Goal: Task Accomplishment & Management: Use online tool/utility

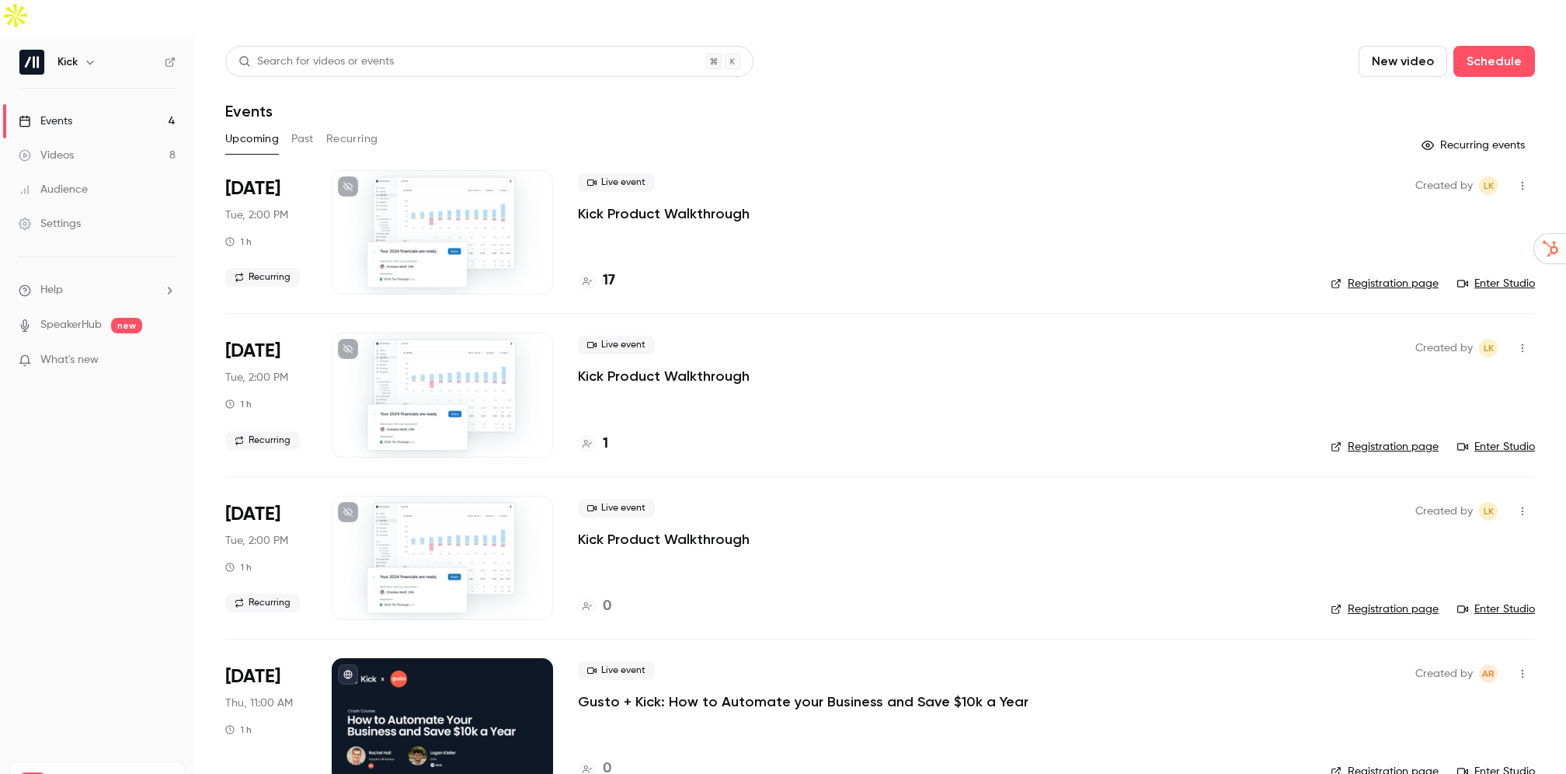
click at [322, 127] on div "Upcoming Past Recurring" at bounding box center [880, 139] width 1310 height 25
click at [303, 127] on button "Past" at bounding box center [302, 139] width 23 height 25
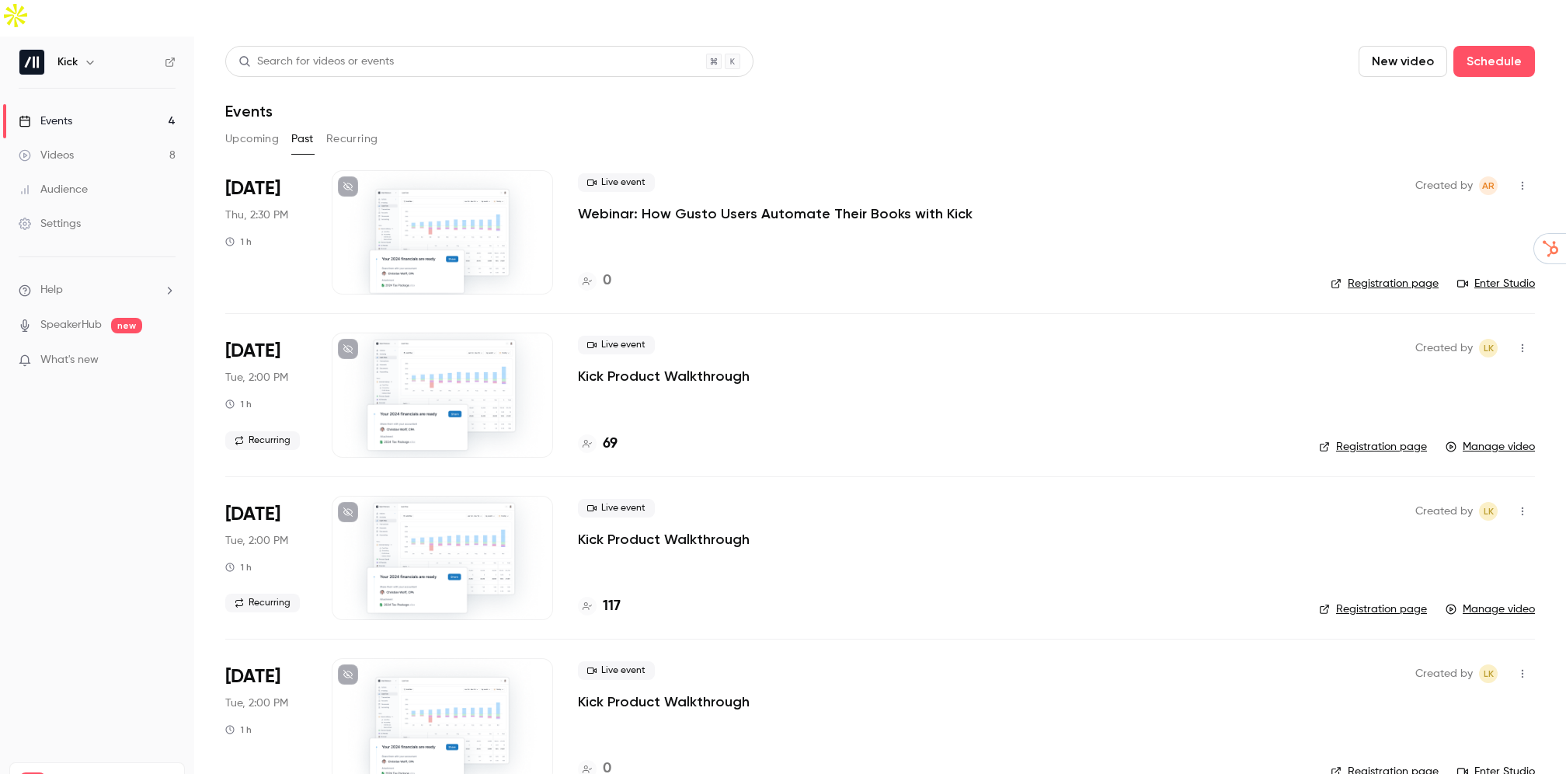
click at [1533, 173] on button "button" at bounding box center [1522, 185] width 25 height 25
click at [1265, 151] on div at bounding box center [783, 387] width 1566 height 774
click at [1530, 173] on button "button" at bounding box center [1522, 185] width 25 height 25
click at [1420, 265] on div "Duplicate" at bounding box center [1464, 270] width 118 height 16
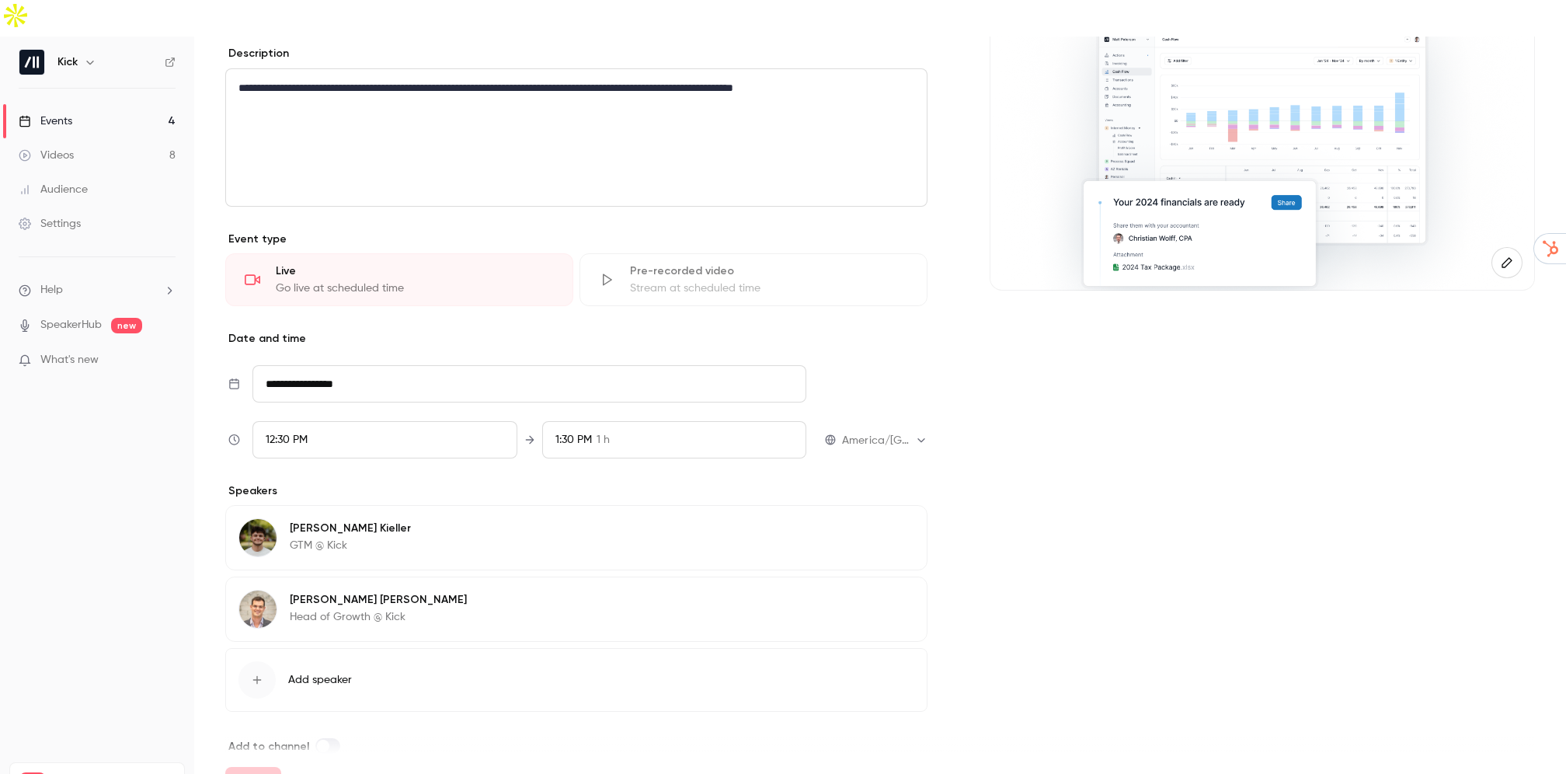
scroll to position [176, 0]
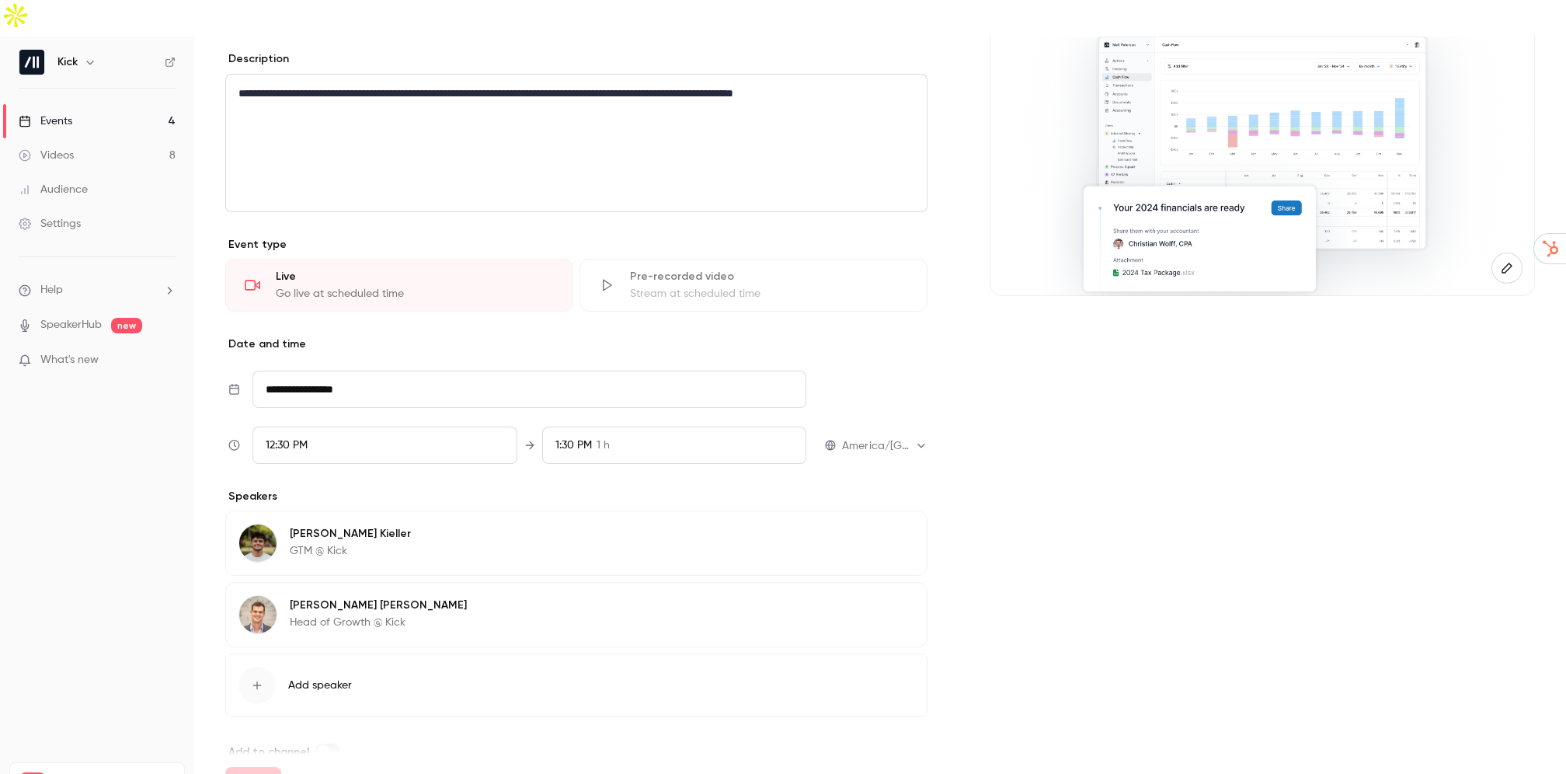
click at [329, 371] on input "**********" at bounding box center [529, 389] width 554 height 37
click at [481, 113] on icon "Move forward to switch to the next month." at bounding box center [477, 122] width 19 height 19
click at [370, 190] on div "3" at bounding box center [379, 201] width 24 height 23
type input "**********"
click at [990, 387] on div "Cover image" at bounding box center [1262, 365] width 545 height 791
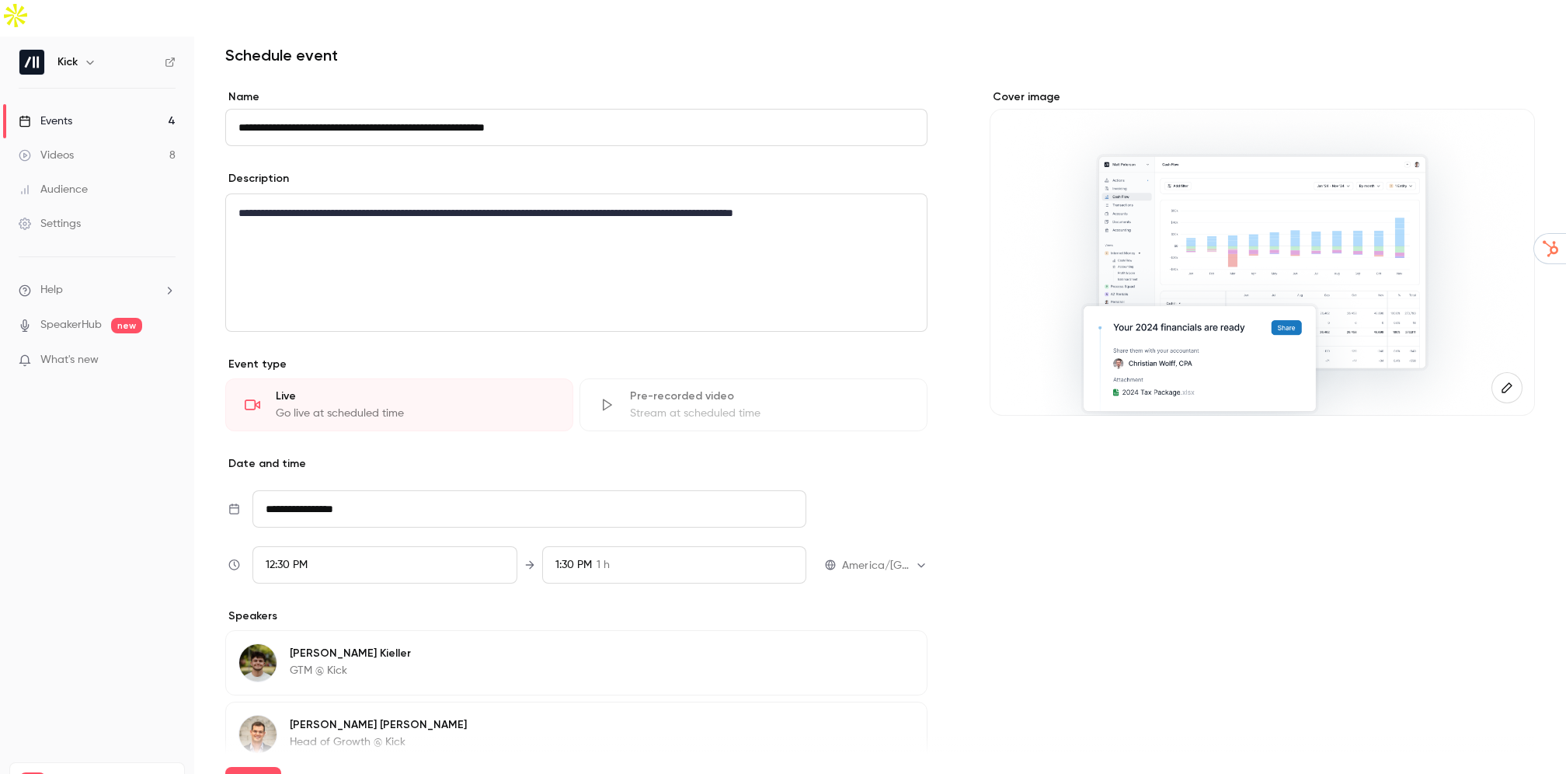
scroll to position [0, 0]
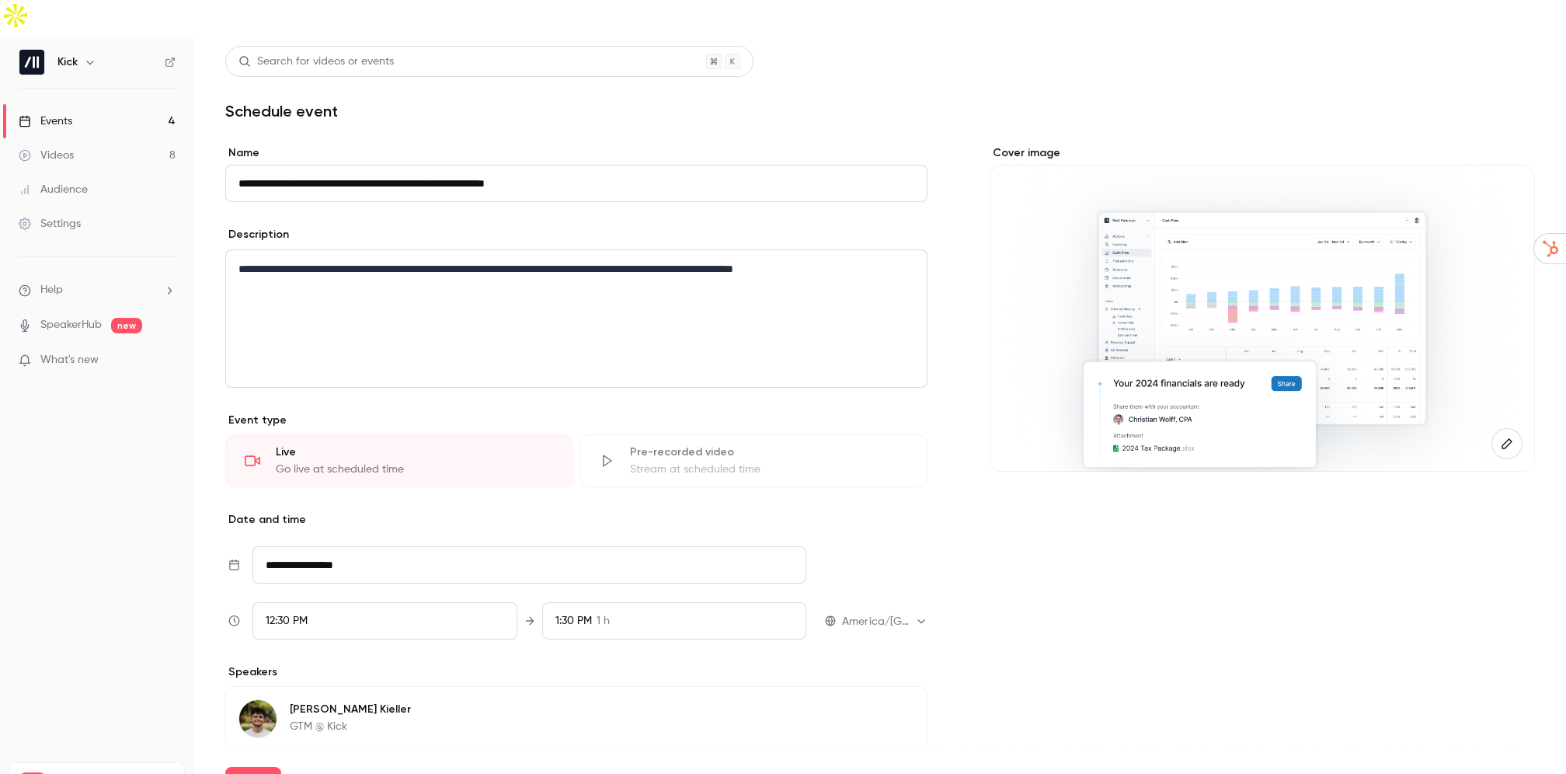
click at [86, 104] on link "Events 4" at bounding box center [97, 121] width 194 height 34
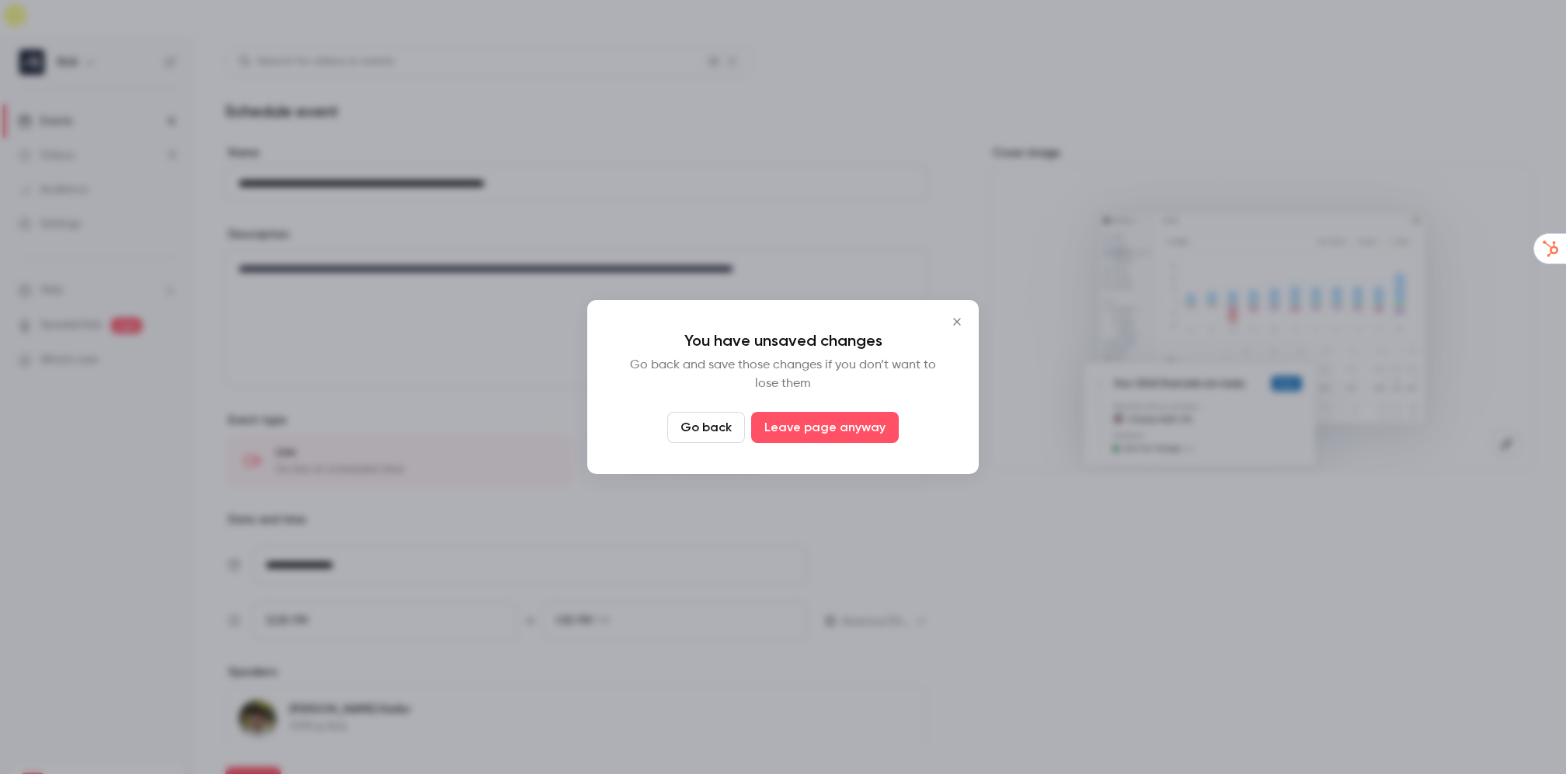
click at [959, 324] on icon "Close" at bounding box center [957, 321] width 19 height 12
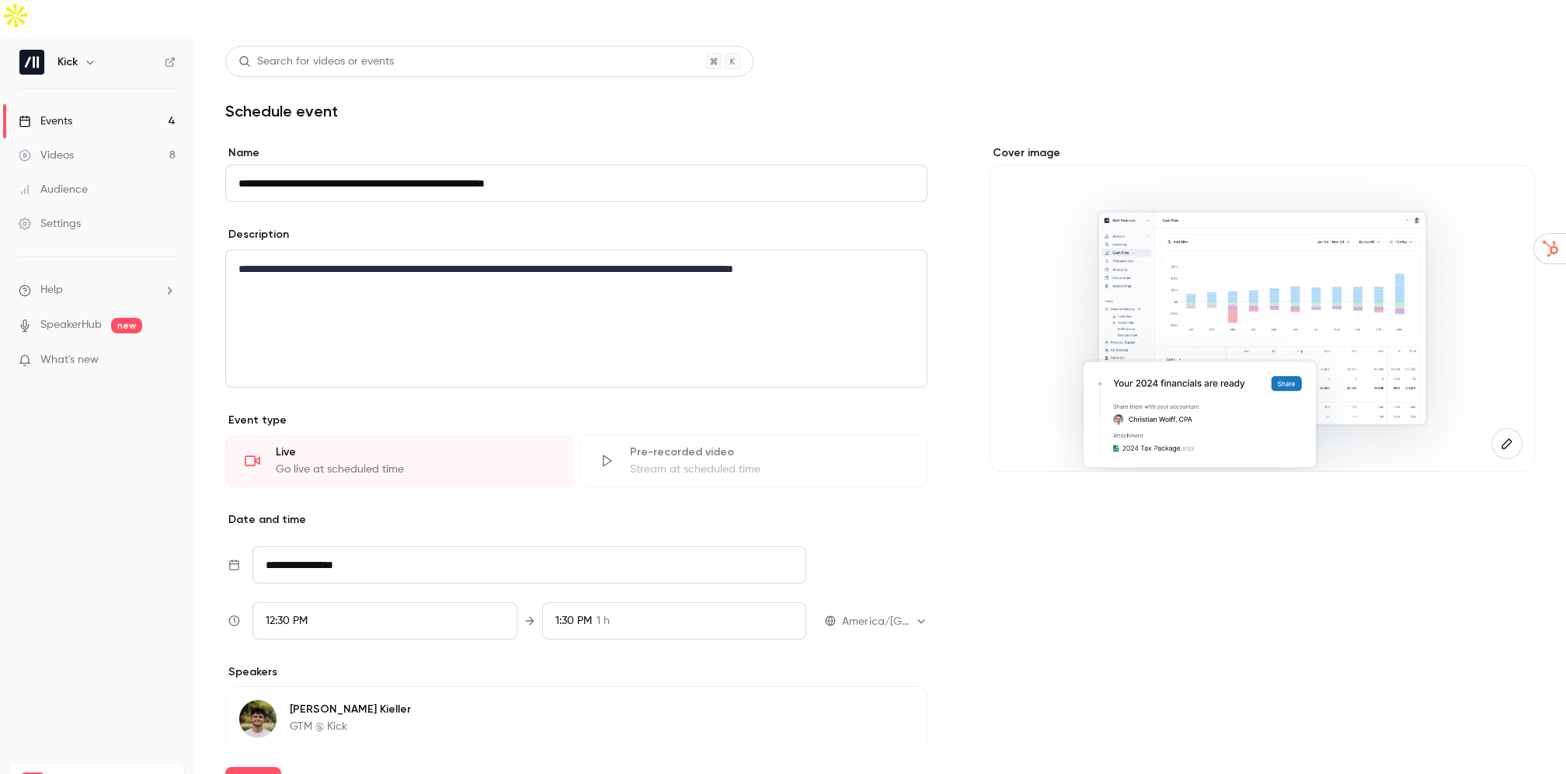
click at [105, 104] on link "Events 4" at bounding box center [97, 121] width 194 height 34
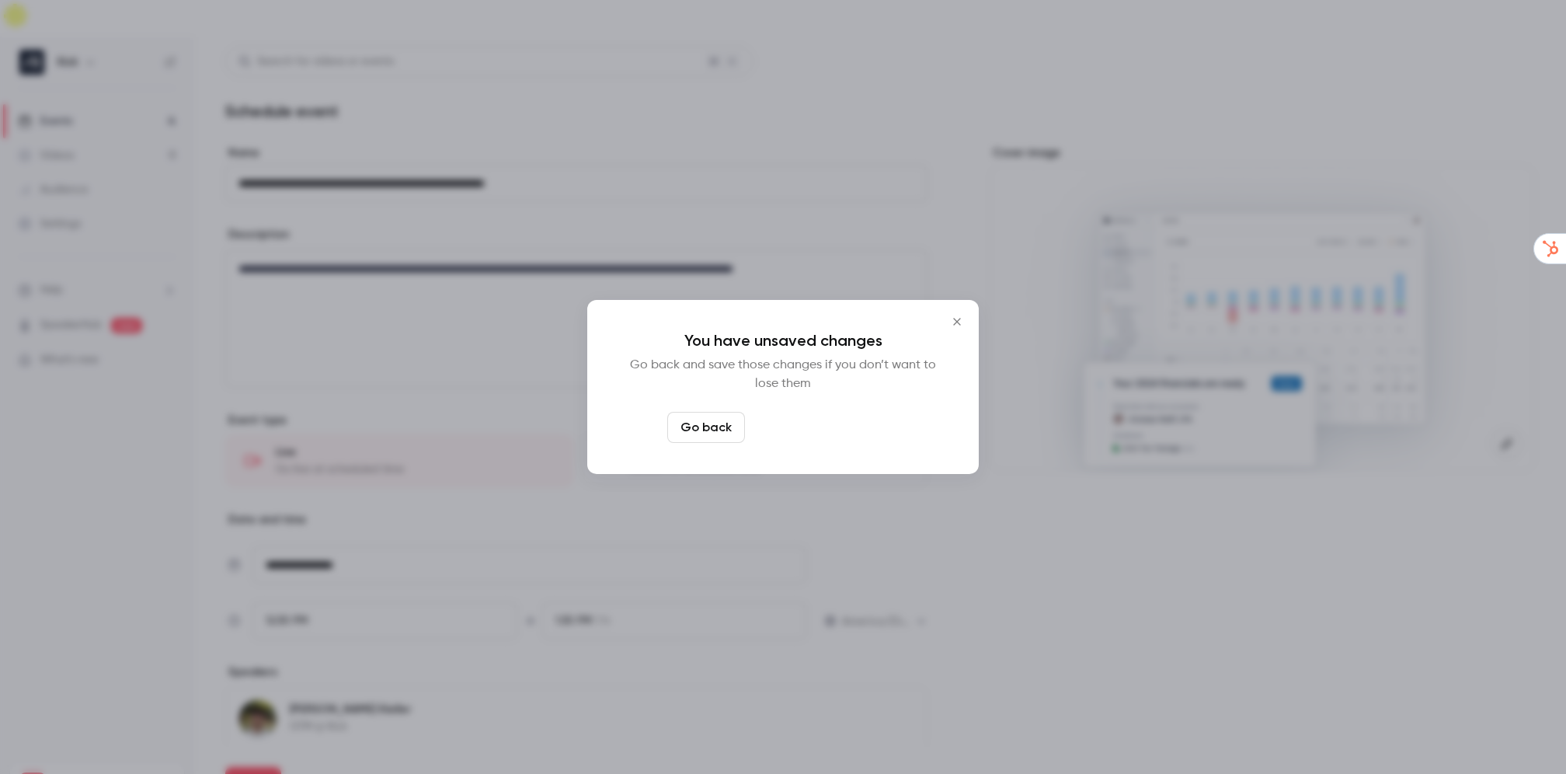
click at [815, 433] on button "Leave page anyway" at bounding box center [825, 427] width 148 height 31
